Goal: Task Accomplishment & Management: Use online tool/utility

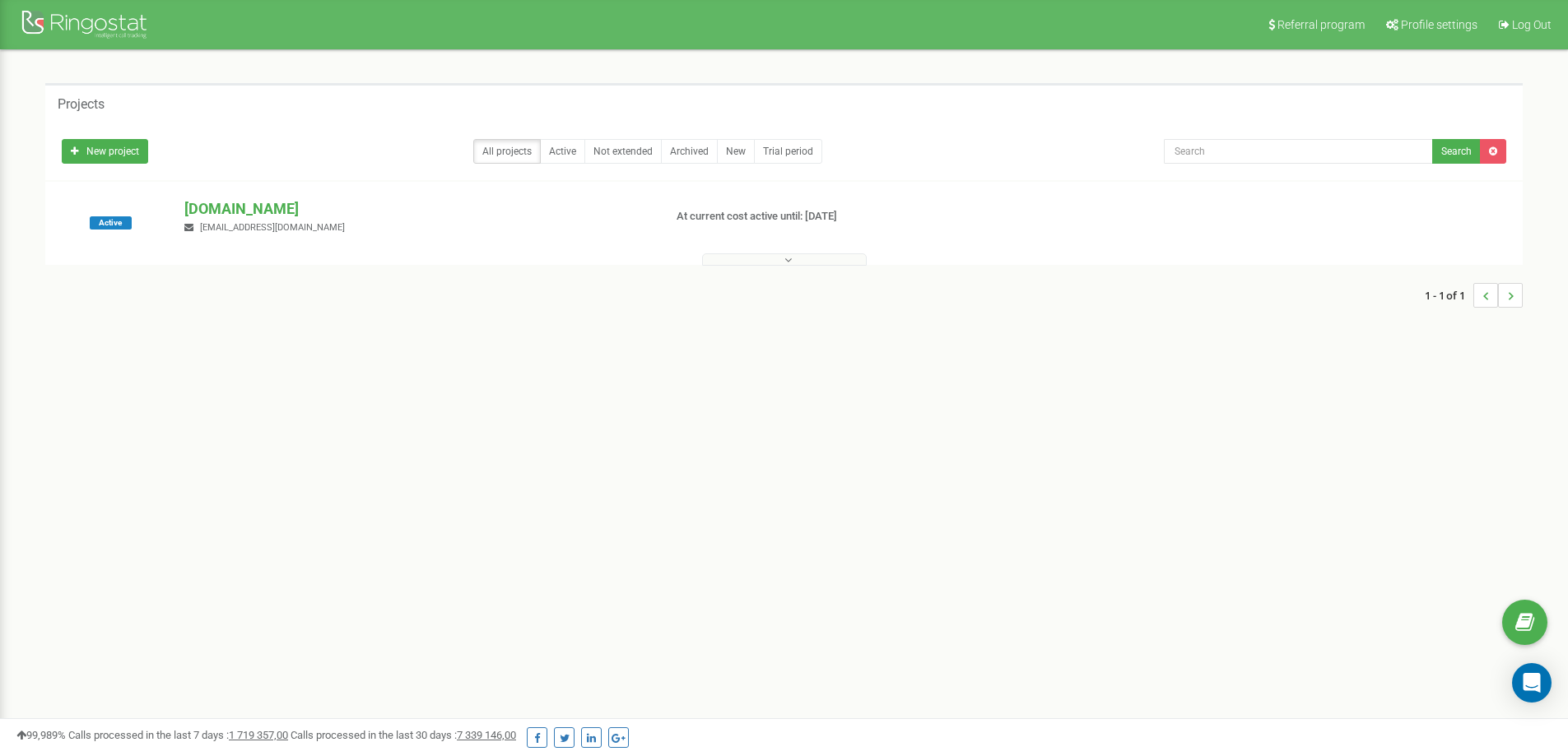
click at [253, 208] on p "[DOMAIN_NAME]" at bounding box center [416, 209] width 465 height 22
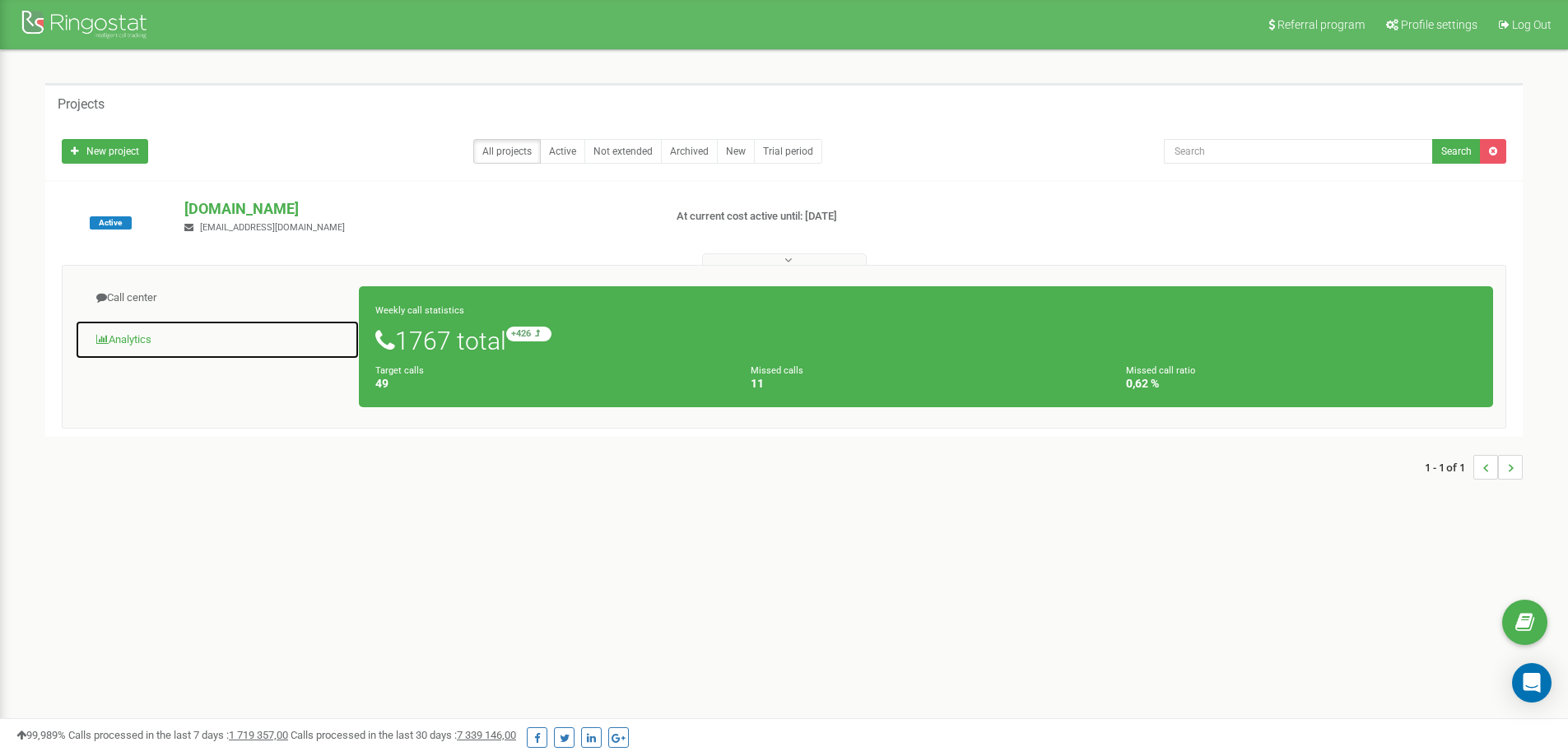
click at [143, 339] on link "Analytics" at bounding box center [217, 340] width 284 height 40
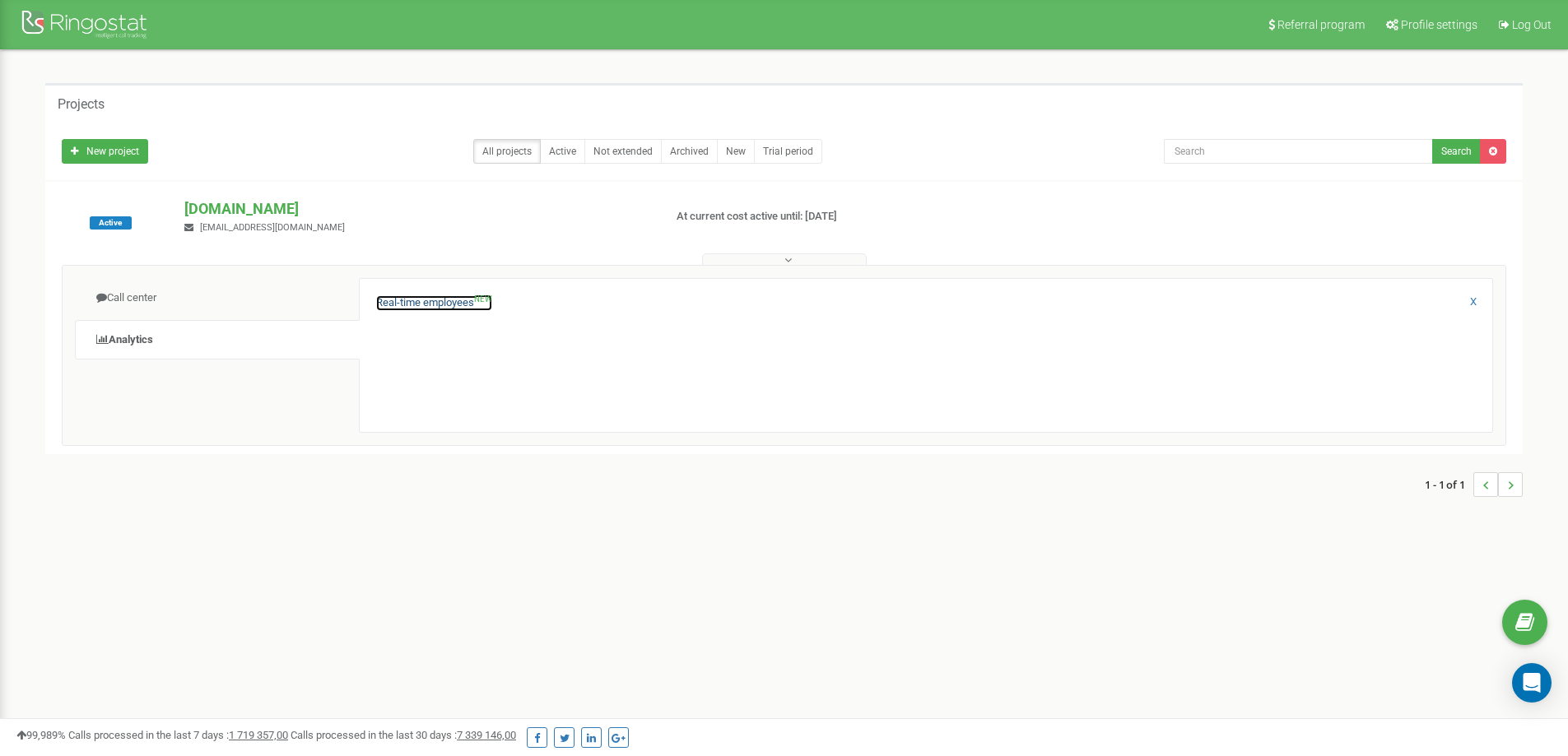
click at [404, 303] on link "Real-time employees NEW" at bounding box center [434, 303] width 116 height 16
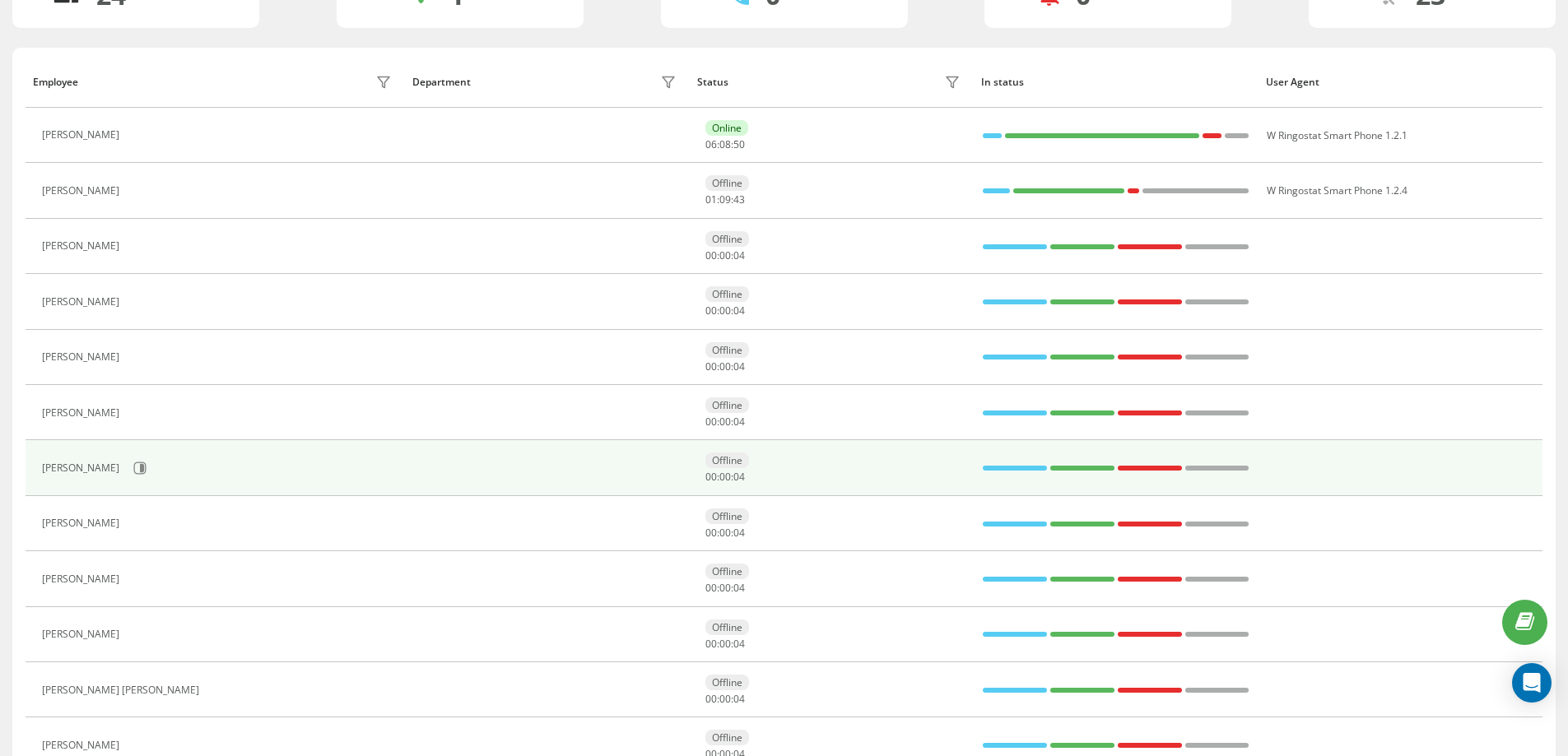
scroll to position [164, 0]
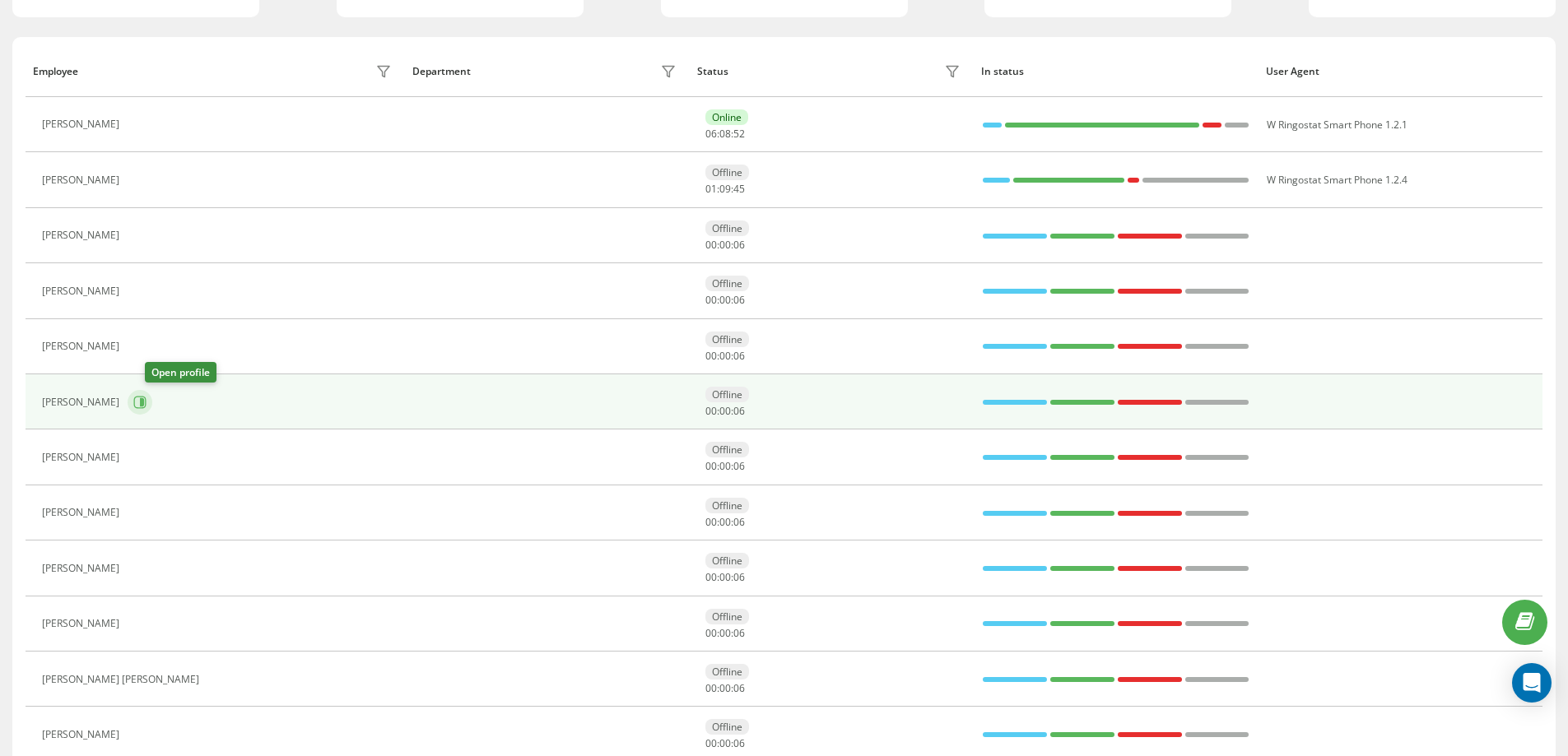
click at [147, 401] on icon at bounding box center [139, 402] width 13 height 13
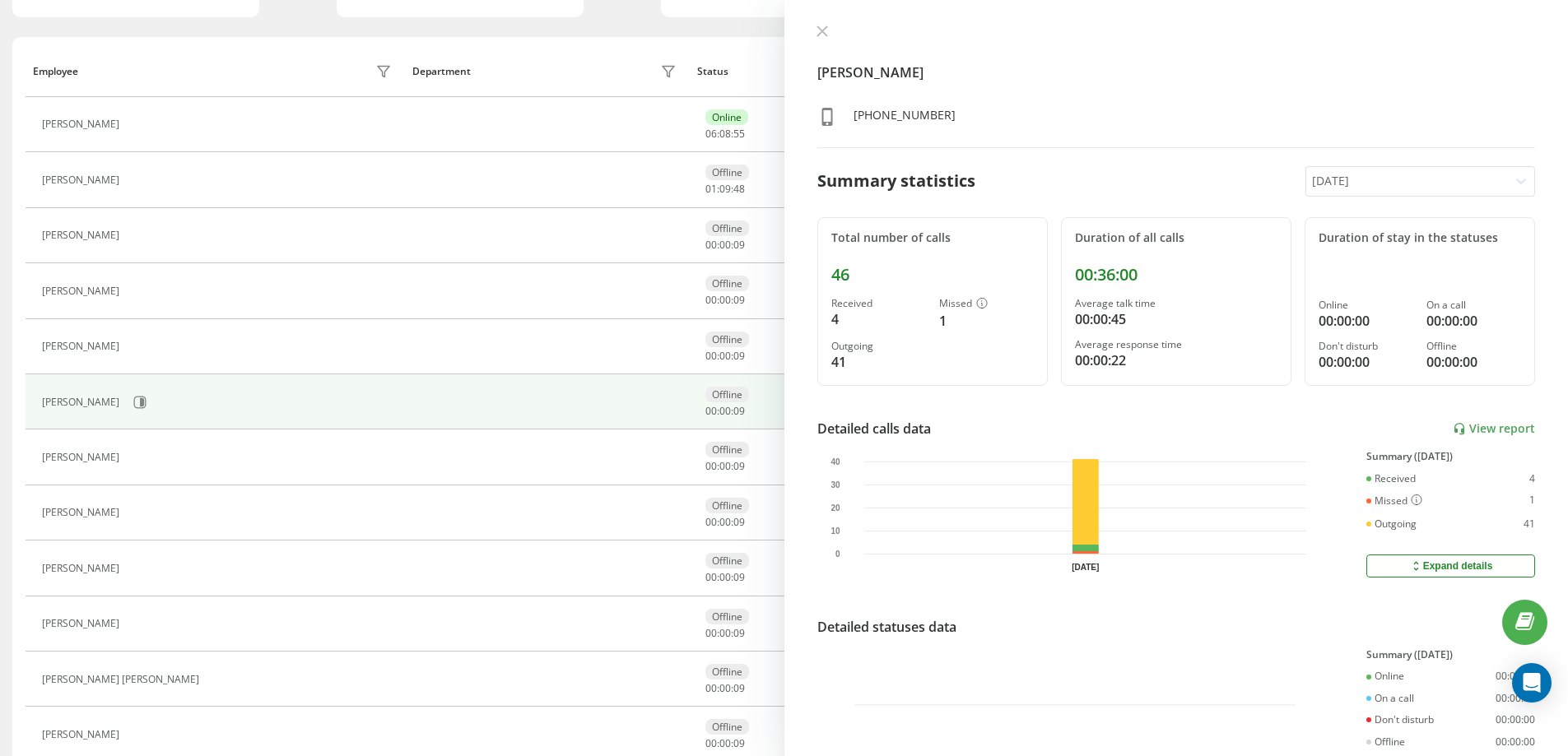
click at [1513, 184] on icon at bounding box center [1521, 181] width 17 height 17
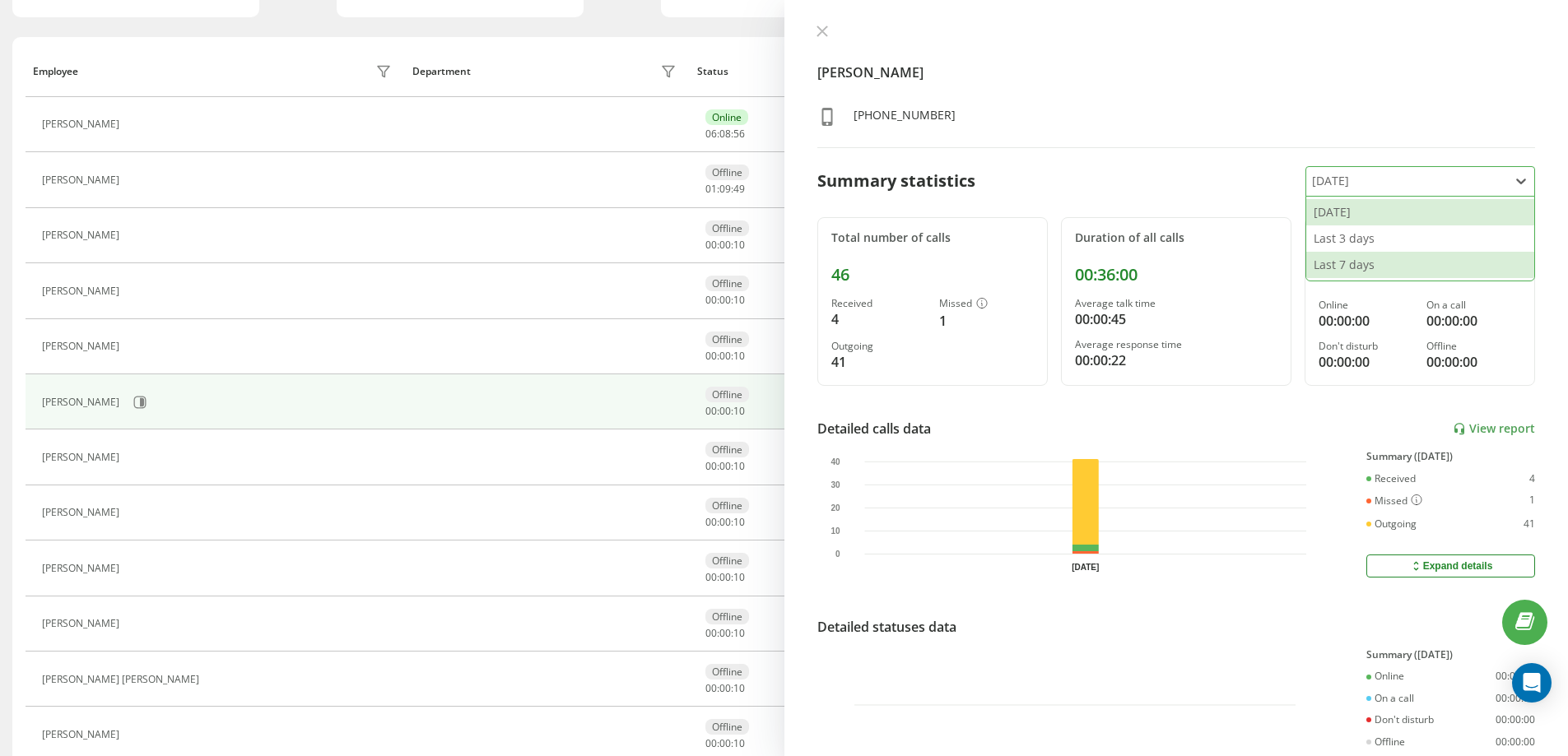
click at [1411, 267] on div "Last 7 days" at bounding box center [1420, 265] width 228 height 27
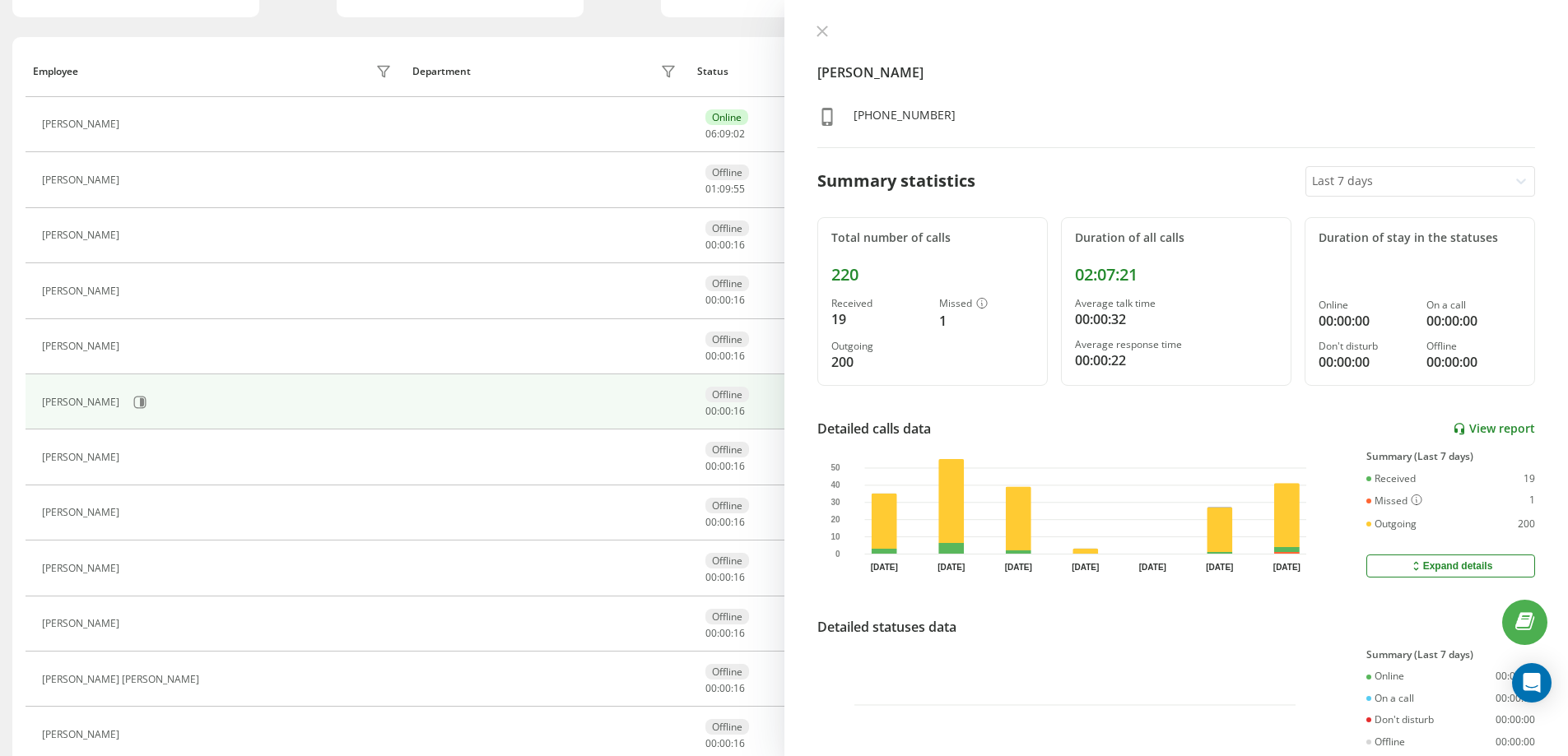
click at [1486, 427] on link "View report" at bounding box center [1493, 429] width 83 height 14
click at [817, 31] on icon at bounding box center [822, 32] width 12 height 12
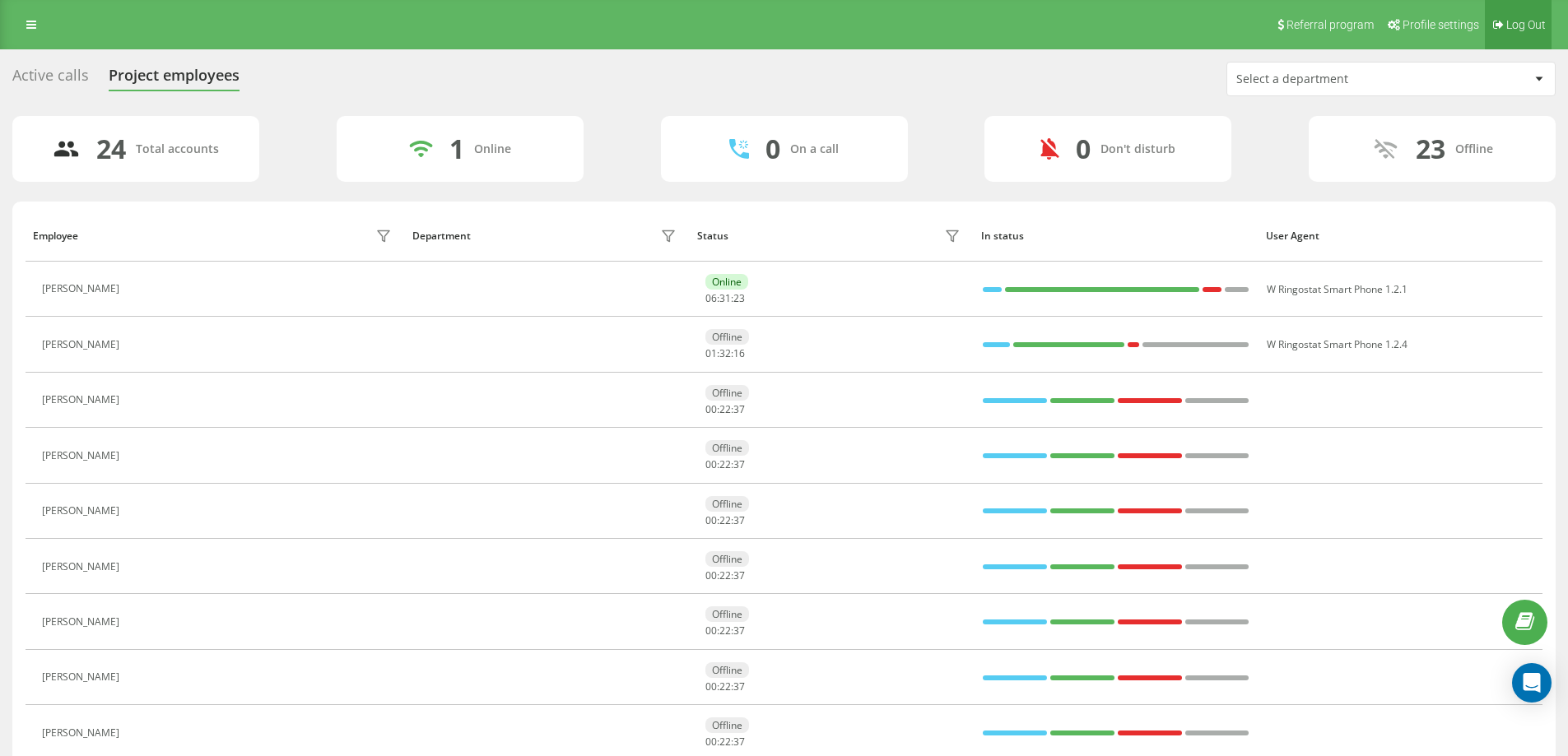
click at [1533, 28] on span "Log Out" at bounding box center [1526, 24] width 39 height 13
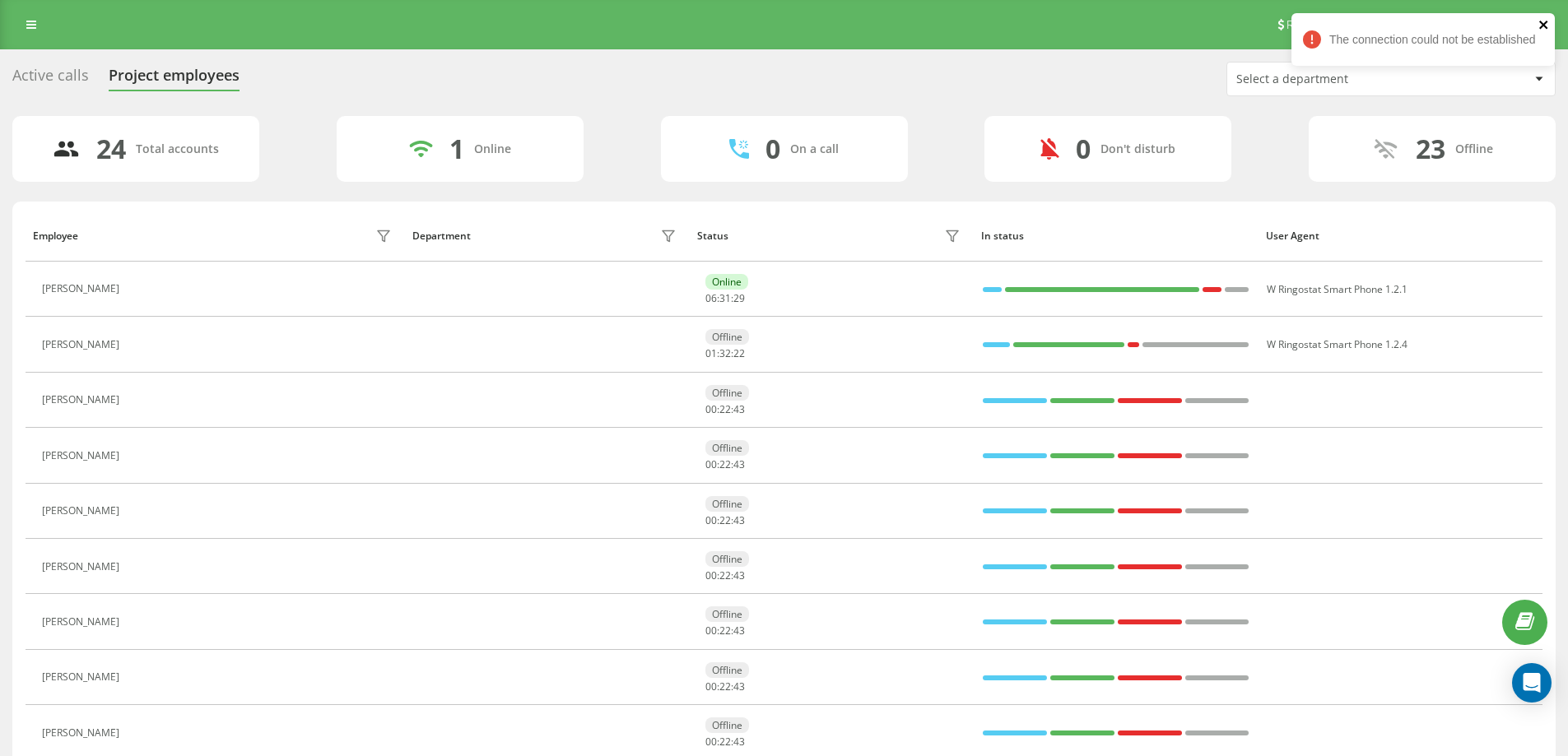
click at [1540, 29] on icon "close" at bounding box center [1543, 24] width 12 height 13
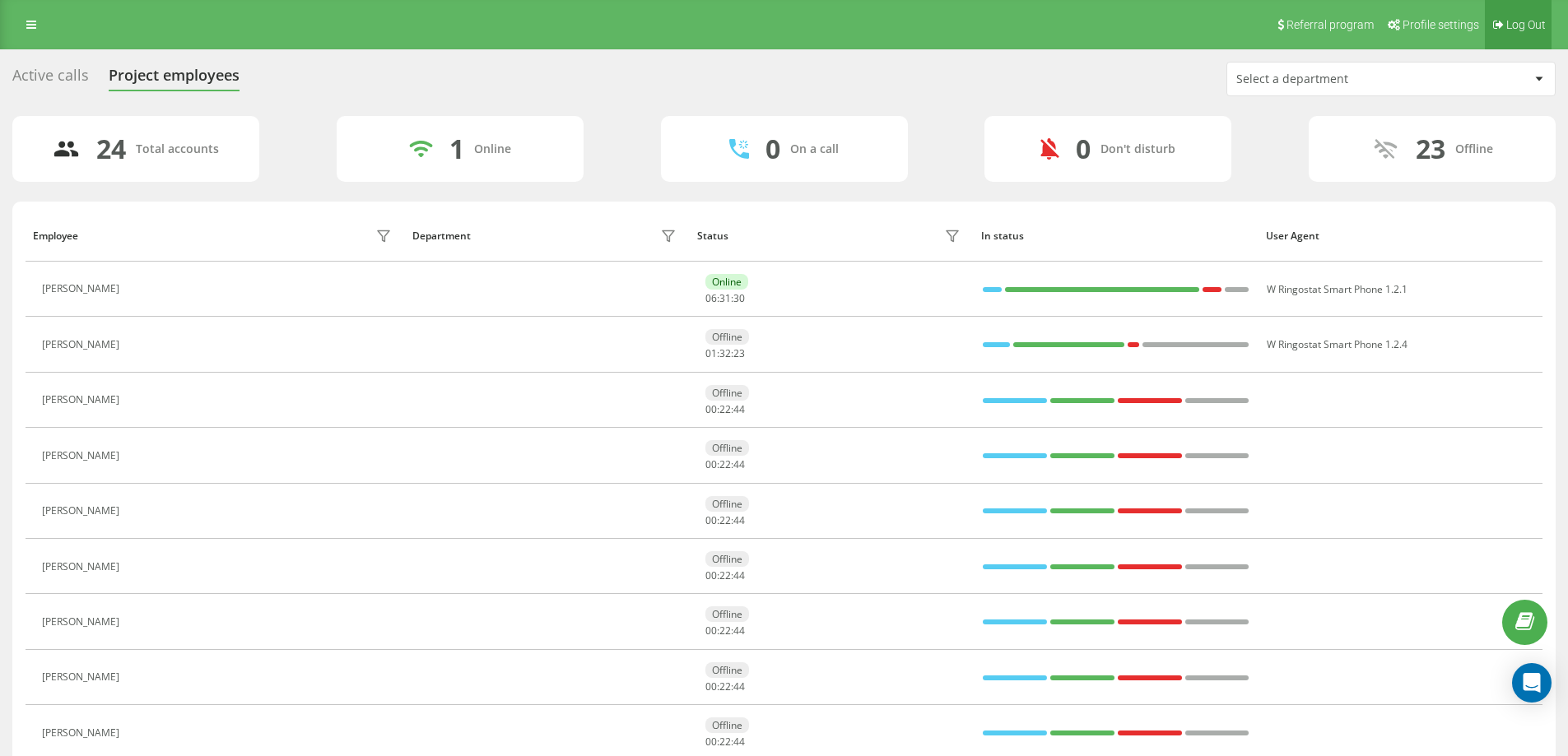
click at [1519, 29] on div "[DOMAIN_NAME] Projects [DOMAIN_NAME] Call center Analytics Real-time employees …" at bounding box center [784, 378] width 1568 height 756
click at [1514, 25] on span "Log Out" at bounding box center [1526, 24] width 39 height 13
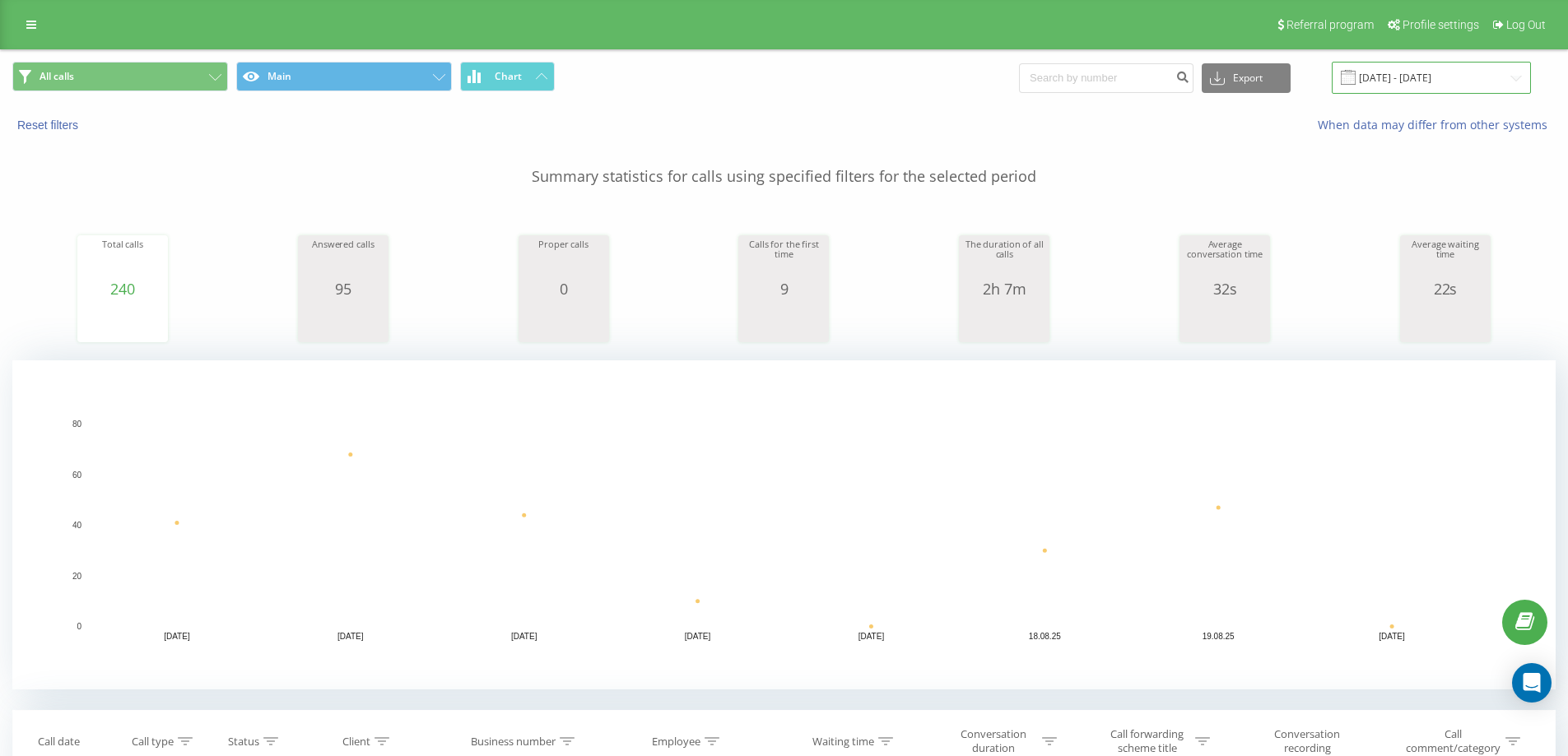
click at [1402, 71] on input "13.08.2025 - 19.08.2025" at bounding box center [1431, 78] width 199 height 32
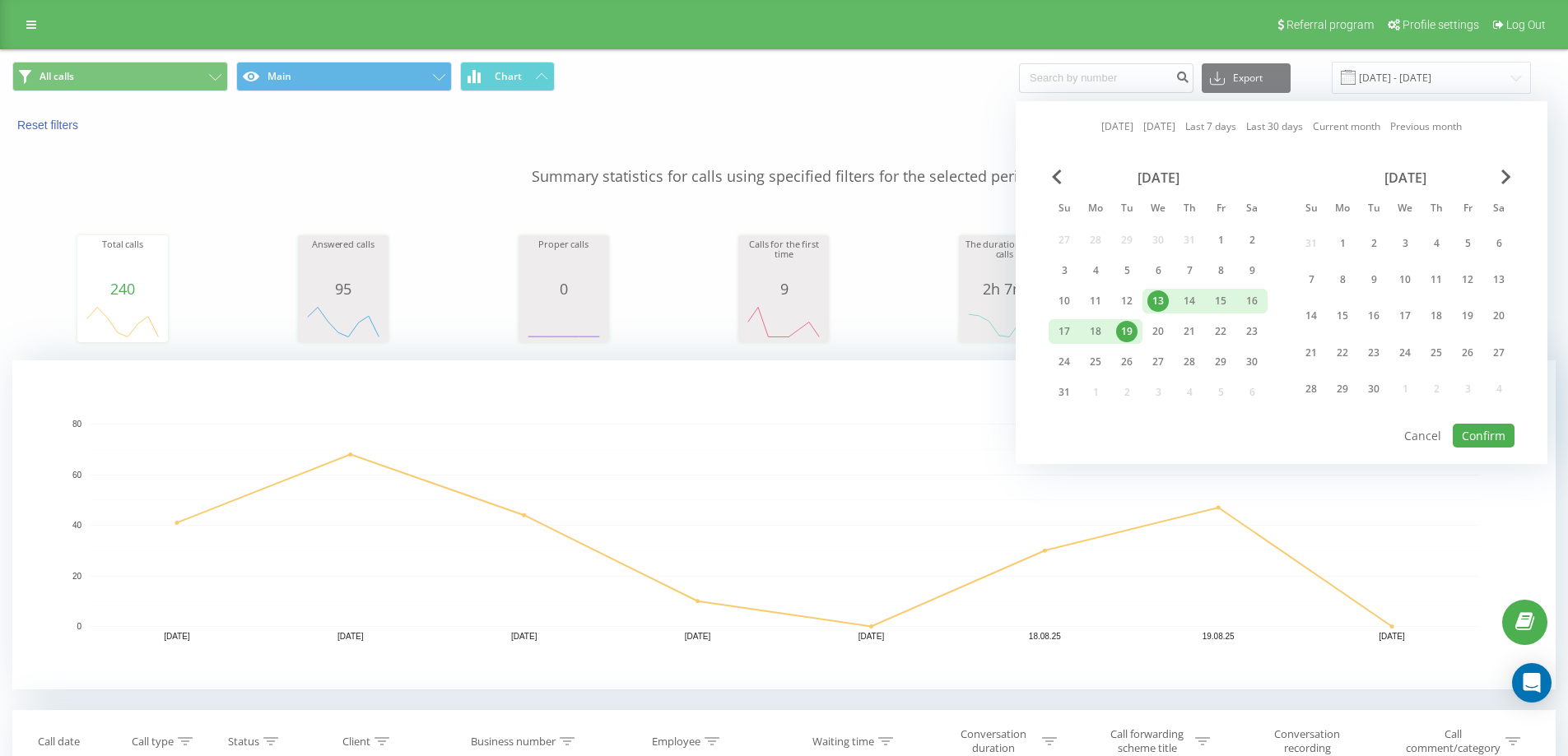
click at [1130, 337] on div "19" at bounding box center [1127, 332] width 22 height 22
click at [1482, 436] on button "Confirm" at bounding box center [1482, 436] width 62 height 24
type input "19.08.2025 - 19.08.2025"
